Goal: Check status: Check status

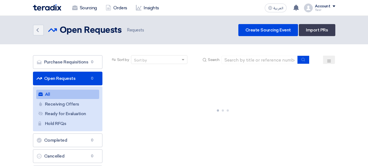
click at [58, 76] on link "Open Requests Open Requests 0" at bounding box center [68, 78] width 70 height 14
click at [48, 81] on link "Open Requests Open Requests 0" at bounding box center [68, 78] width 70 height 14
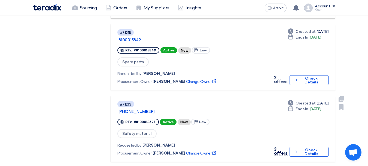
scroll to position [245, 0]
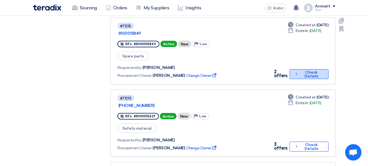
click at [311, 70] on font "Check Details" at bounding box center [312, 74] width 14 height 8
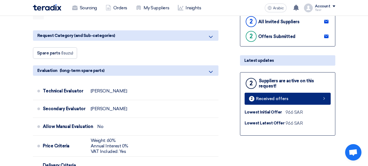
click at [322, 99] on link "2 Received offers" at bounding box center [288, 98] width 86 height 12
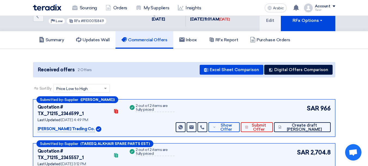
scroll to position [55, 0]
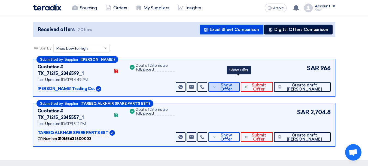
click at [232, 84] on font "Show Offer" at bounding box center [227, 86] width 12 height 9
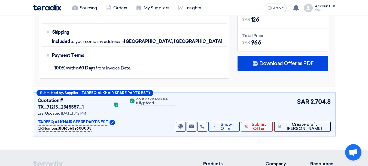
scroll to position [355, 0]
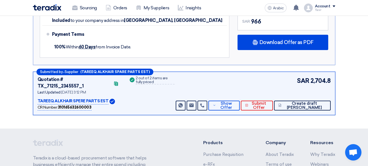
click at [241, 97] on div "Submitted by - Supplier (TAREEQ ALKHAIR SPARE PARTS EST) Quotation # TX_71215_2…" at bounding box center [184, 92] width 303 height 43
click at [232, 101] on font "Show Offer" at bounding box center [227, 105] width 12 height 9
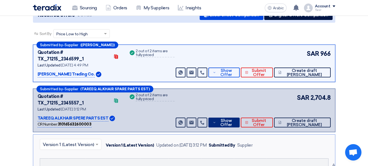
scroll to position [0, 0]
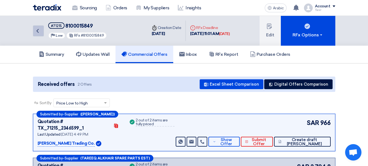
click at [40, 32] on icon "Back" at bounding box center [37, 31] width 7 height 7
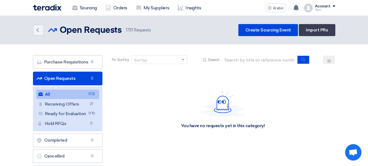
click at [57, 77] on font "Open Requests" at bounding box center [60, 78] width 32 height 5
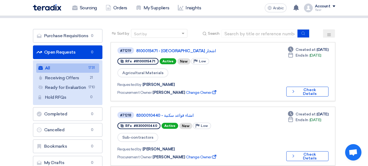
scroll to position [55, 0]
